Goal: Information Seeking & Learning: Learn about a topic

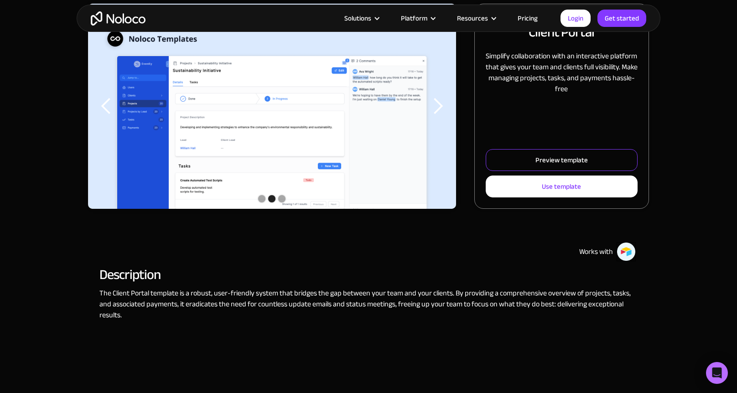
scroll to position [150, 0]
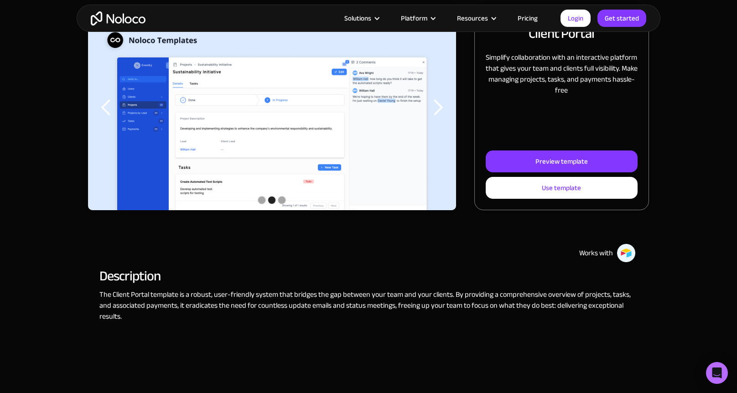
click at [325, 140] on img "2 of 3" at bounding box center [272, 139] width 368 height 268
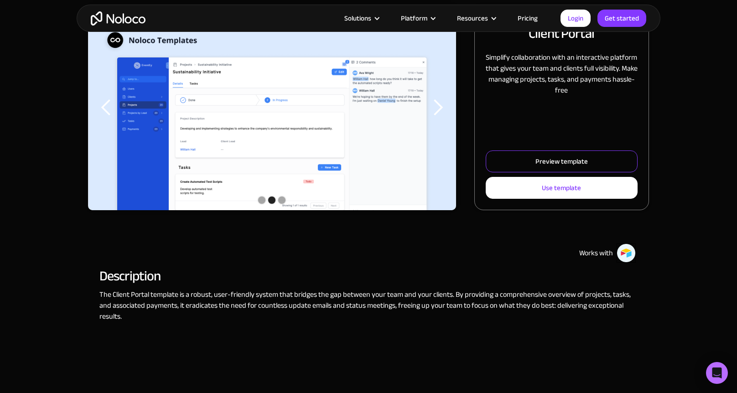
click at [542, 161] on div "Preview template" at bounding box center [561, 161] width 52 height 12
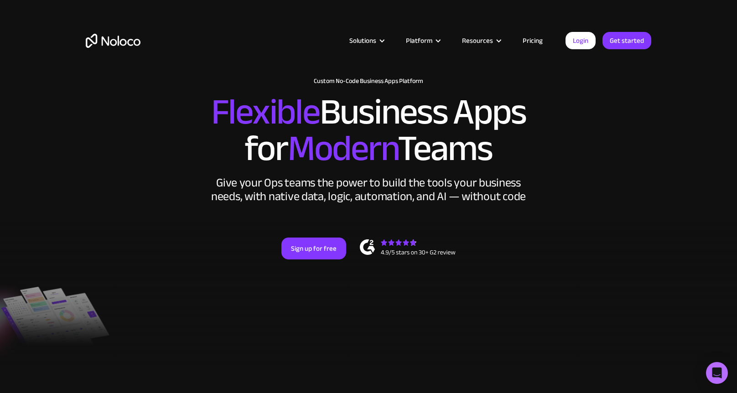
click at [532, 44] on link "Pricing" at bounding box center [532, 41] width 43 height 12
